Goal: Task Accomplishment & Management: Manage account settings

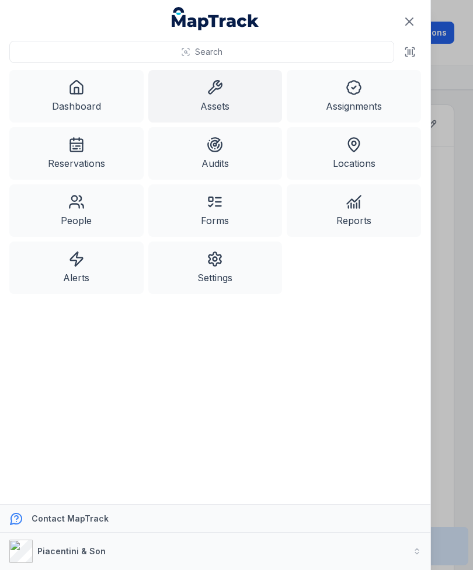
click at [102, 91] on link "Dashboard" at bounding box center [76, 96] width 134 height 53
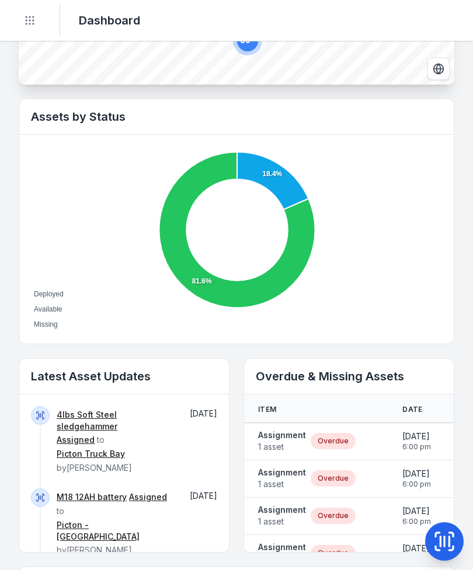
scroll to position [346, 0]
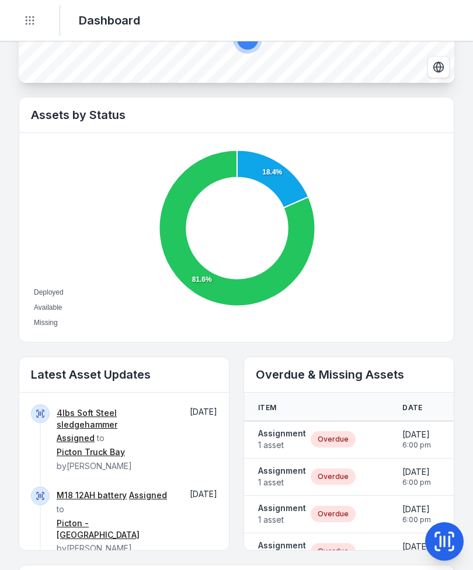
click at [283, 443] on span "1 asset" at bounding box center [282, 446] width 48 height 12
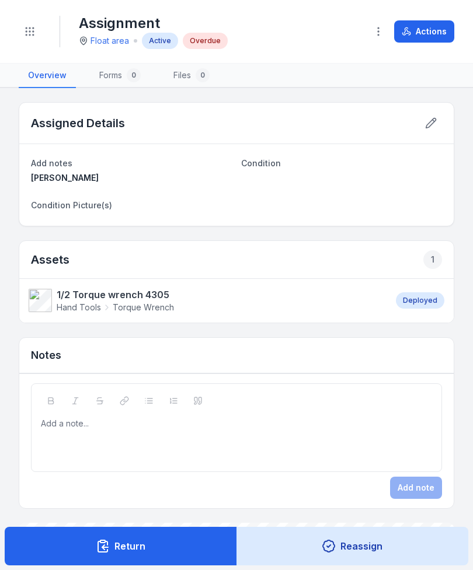
click at [429, 36] on button "Actions" at bounding box center [424, 31] width 60 height 22
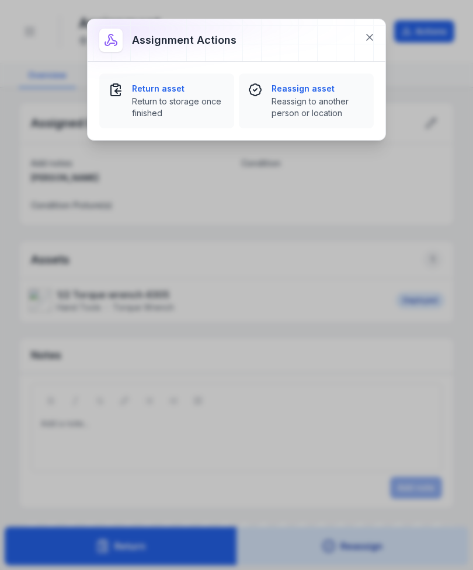
click at [323, 95] on div "Reassign asset Reassign to another person or location" at bounding box center [317, 101] width 93 height 36
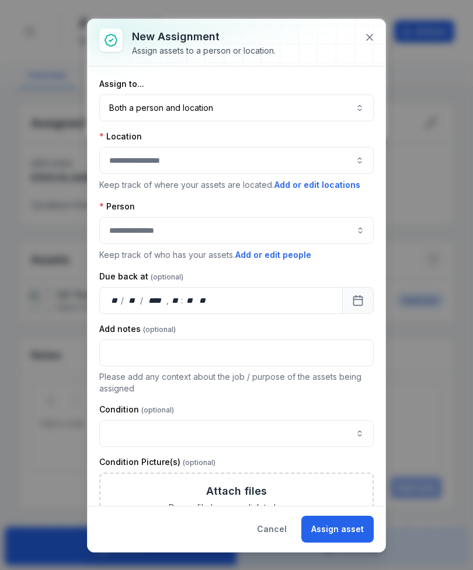
click at [375, 41] on icon at bounding box center [370, 38] width 12 height 12
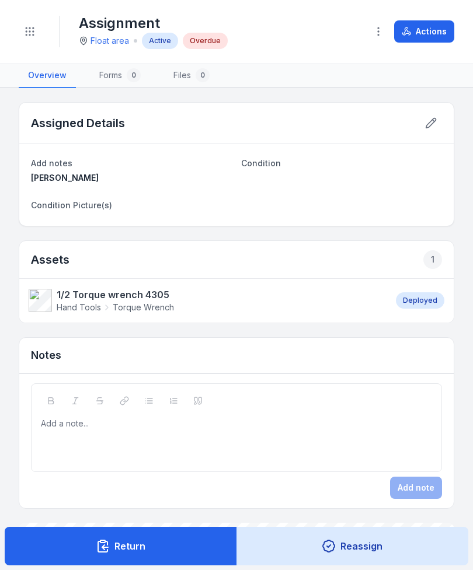
click at [433, 123] on icon at bounding box center [431, 124] width 10 height 10
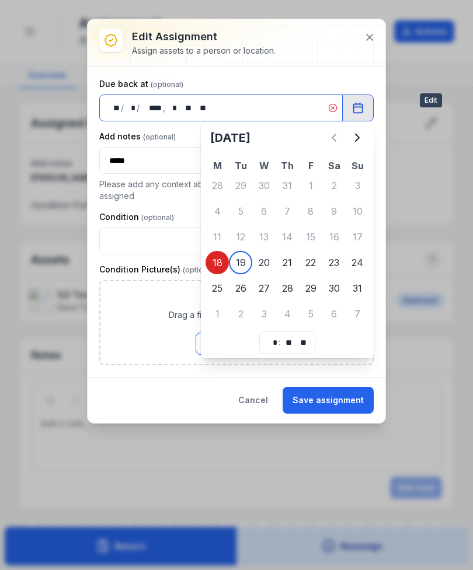
click at [248, 253] on button "button" at bounding box center [236, 241] width 274 height 27
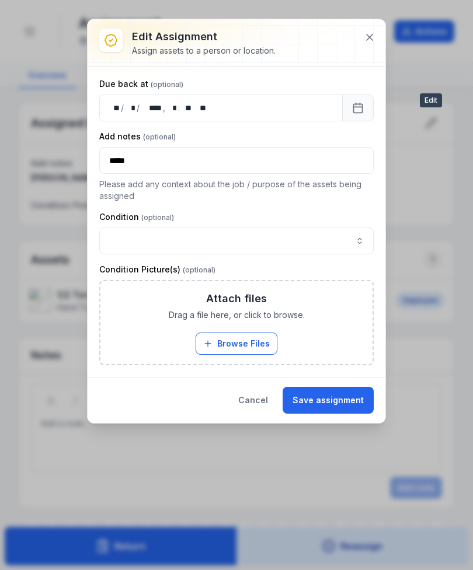
click at [332, 412] on button "Save assignment" at bounding box center [328, 400] width 91 height 27
